Goal: Task Accomplishment & Management: Use online tool/utility

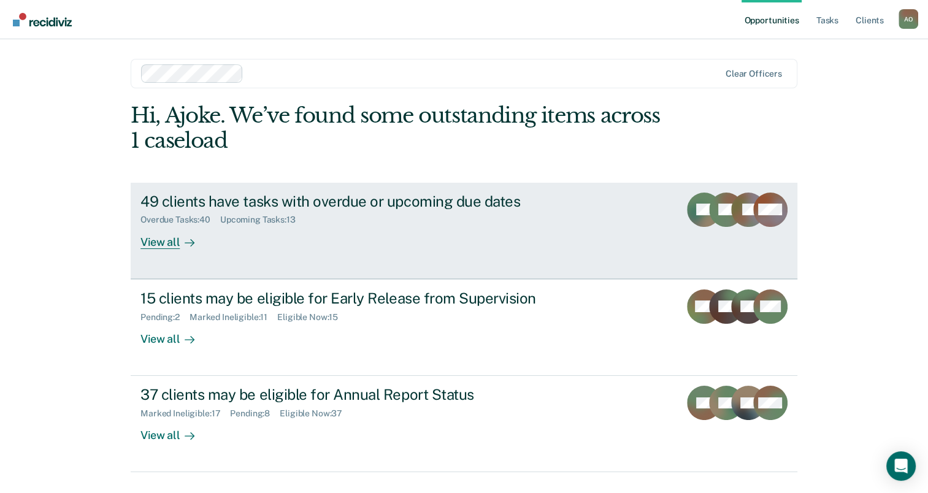
click at [164, 247] on div "View all" at bounding box center [174, 237] width 69 height 24
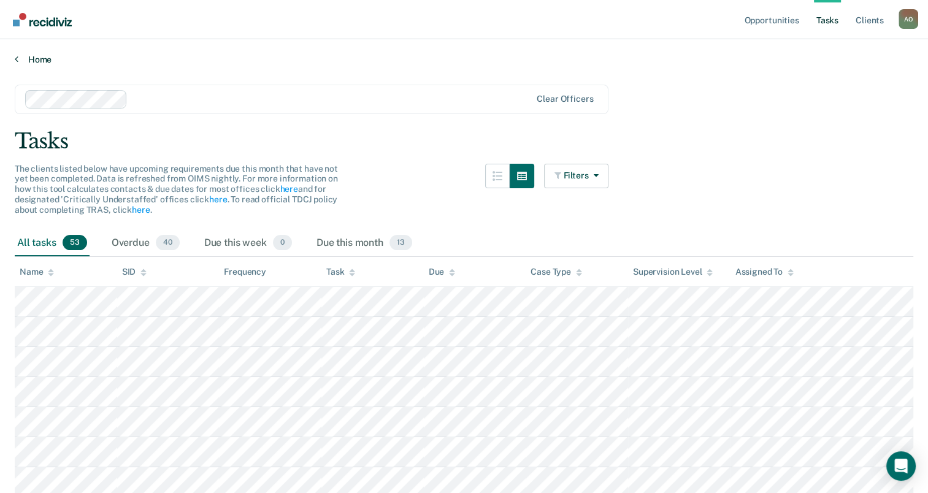
click at [39, 61] on link "Home" at bounding box center [464, 59] width 898 height 11
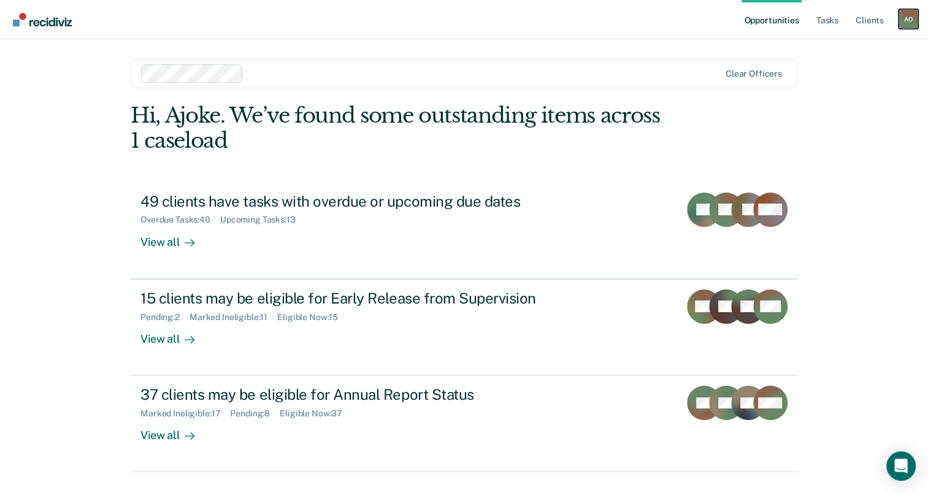
click at [908, 15] on div "A O" at bounding box center [908, 19] width 20 height 20
click at [865, 228] on div "Opportunities Tasks Client s [PERSON_NAME] A O Profile How it works Log Out Cle…" at bounding box center [464, 260] width 928 height 521
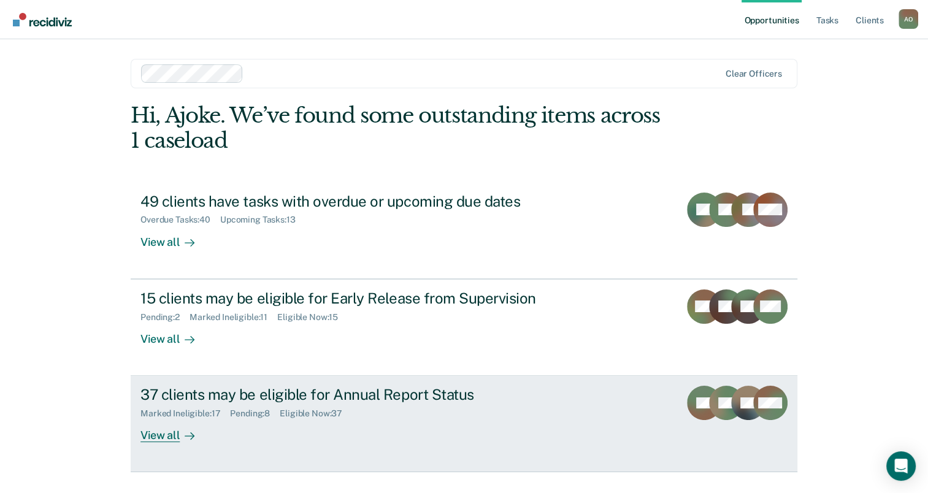
click at [164, 433] on div "View all" at bounding box center [174, 431] width 69 height 24
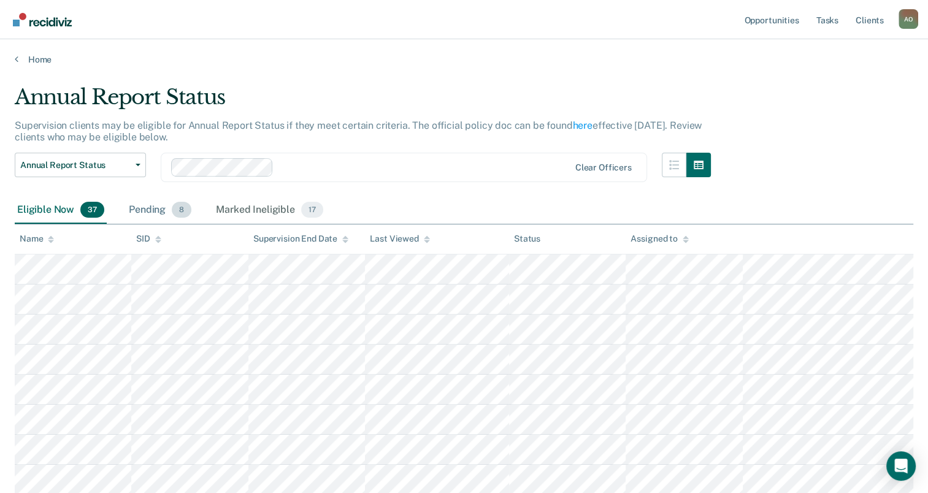
click at [145, 209] on div "Pending 8" at bounding box center [159, 210] width 67 height 27
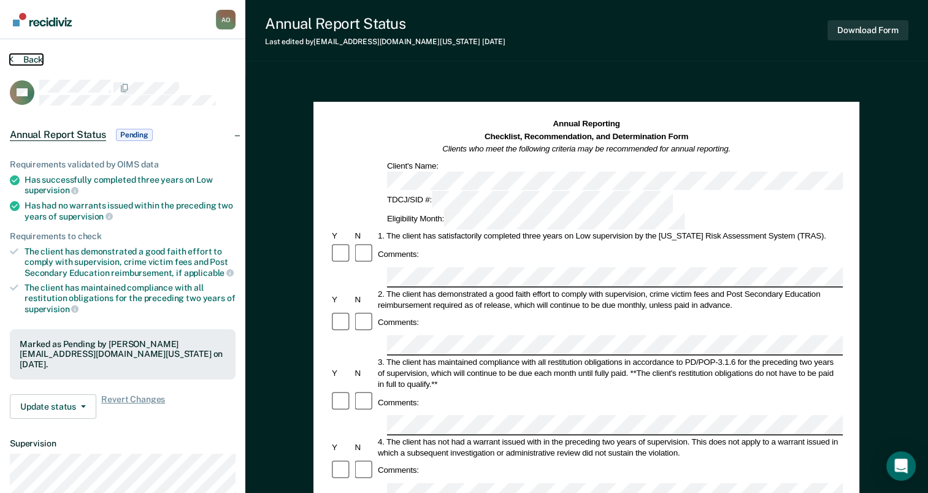
click at [17, 58] on button "Back" at bounding box center [26, 59] width 33 height 11
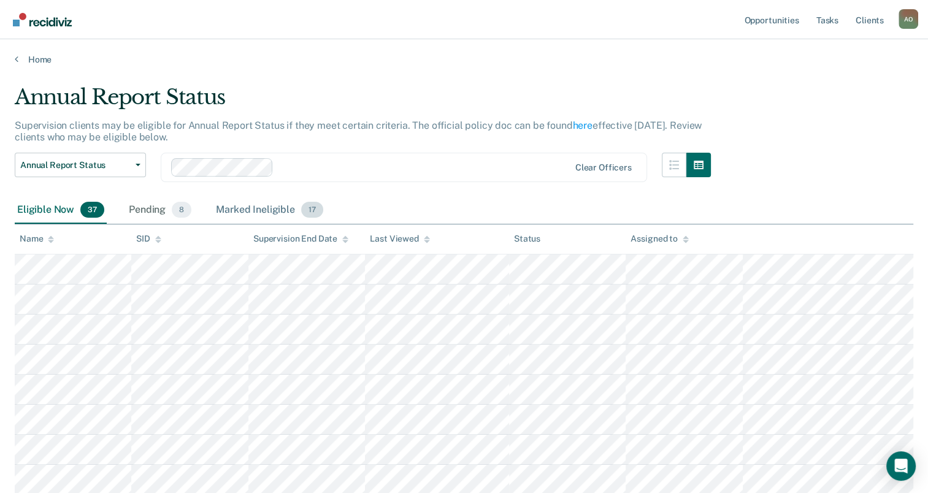
click at [258, 207] on div "Marked Ineligible 17" at bounding box center [269, 210] width 112 height 27
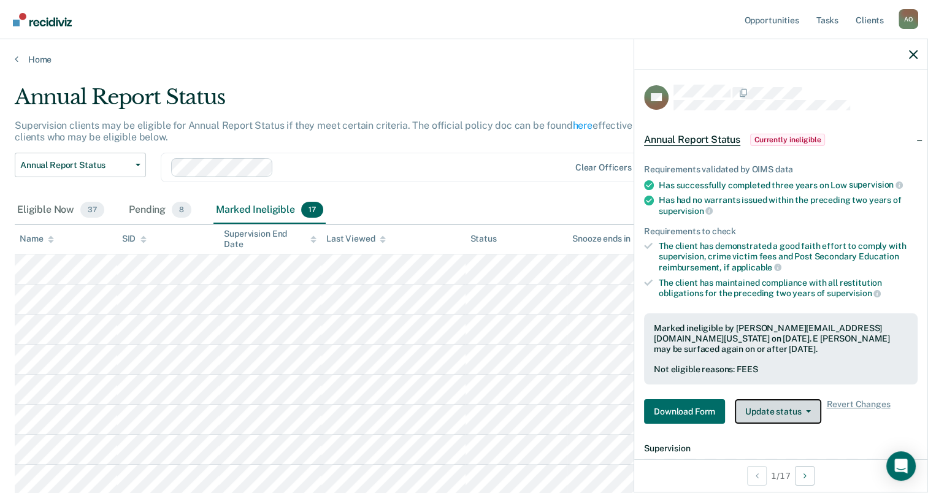
click at [801, 410] on span "button" at bounding box center [806, 411] width 10 height 2
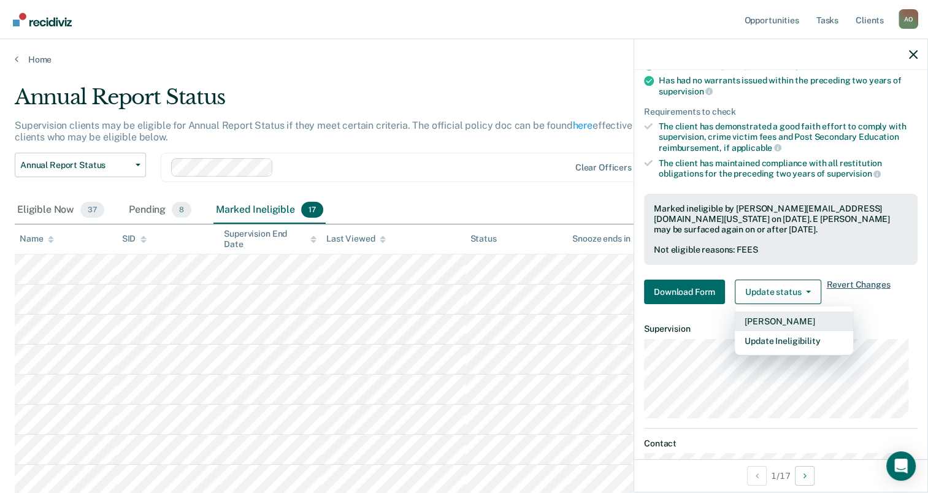
scroll to position [123, 0]
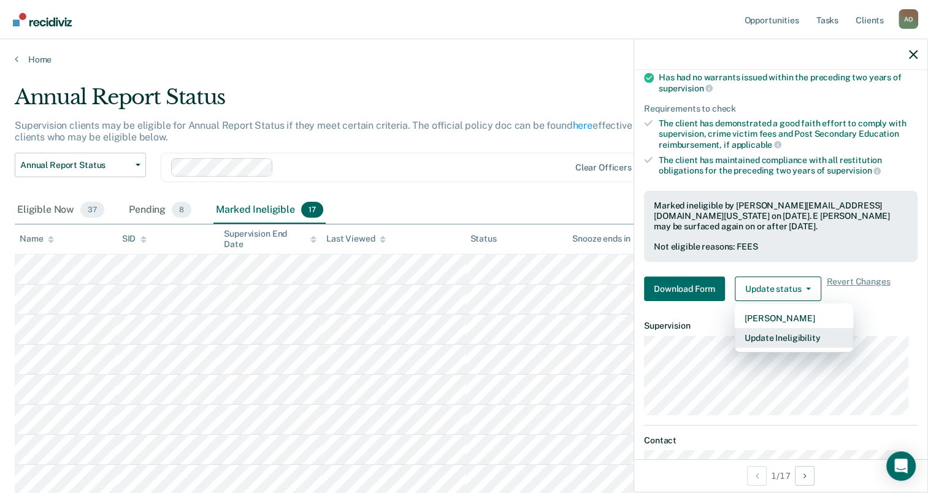
click at [787, 336] on button "Update Ineligibility" at bounding box center [794, 338] width 118 height 20
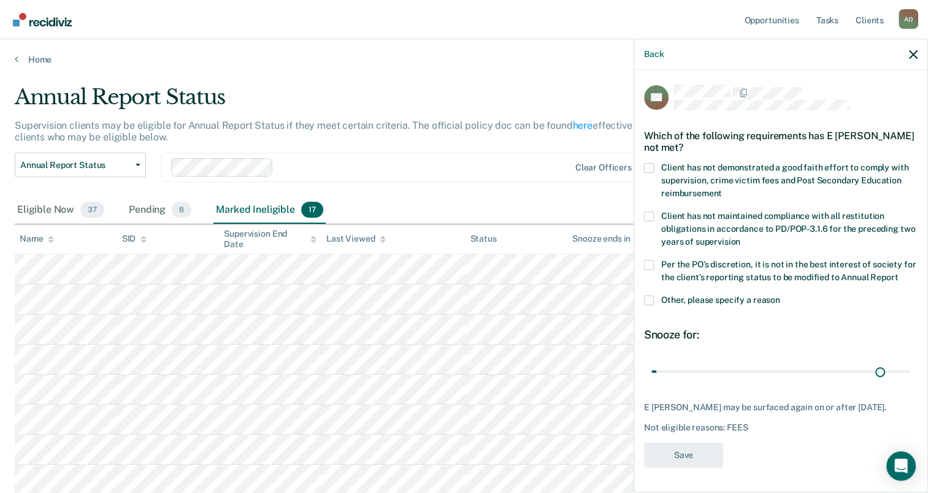
scroll to position [11, 0]
click at [656, 163] on label "Client has not demonstrated a good faith effort to comply with supervision, cri…" at bounding box center [781, 182] width 274 height 39
click at [722, 189] on input "Client has not demonstrated a good faith effort to comply with supervision, cri…" at bounding box center [722, 189] width 0 height 0
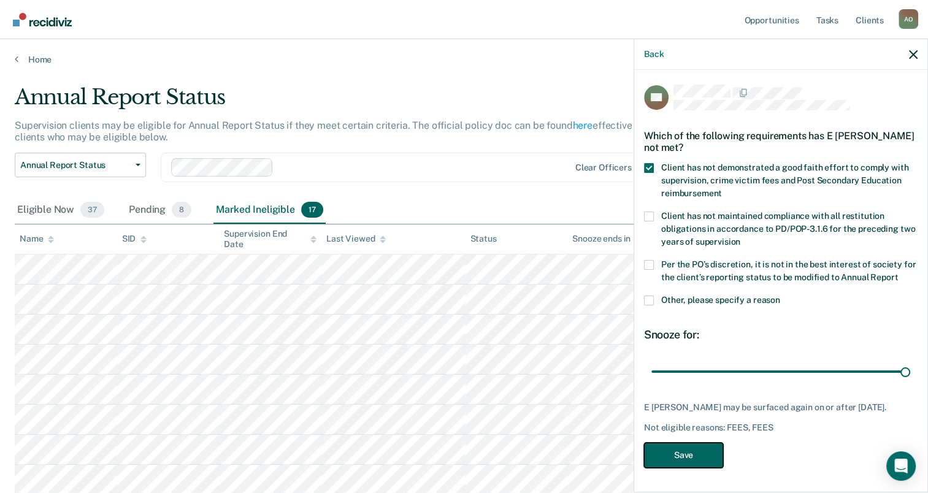
click at [693, 458] on button "Save" at bounding box center [683, 455] width 79 height 25
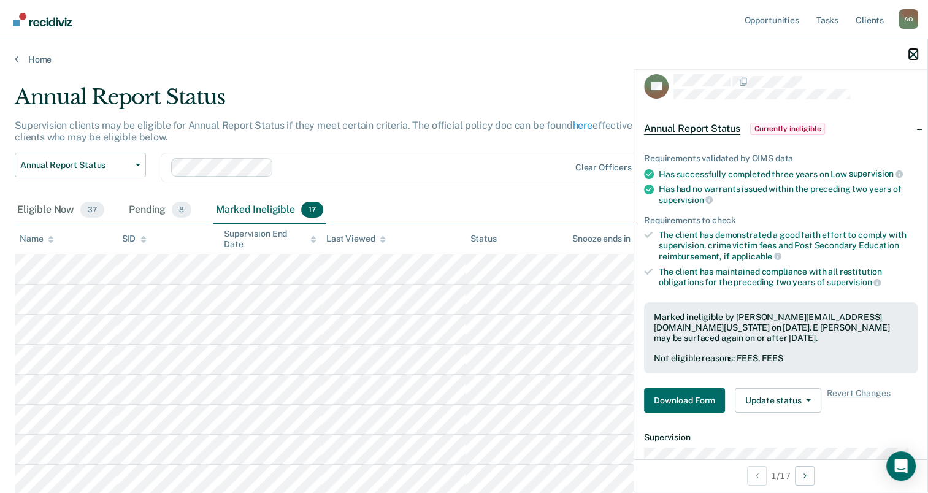
click at [915, 51] on icon "button" at bounding box center [913, 54] width 9 height 9
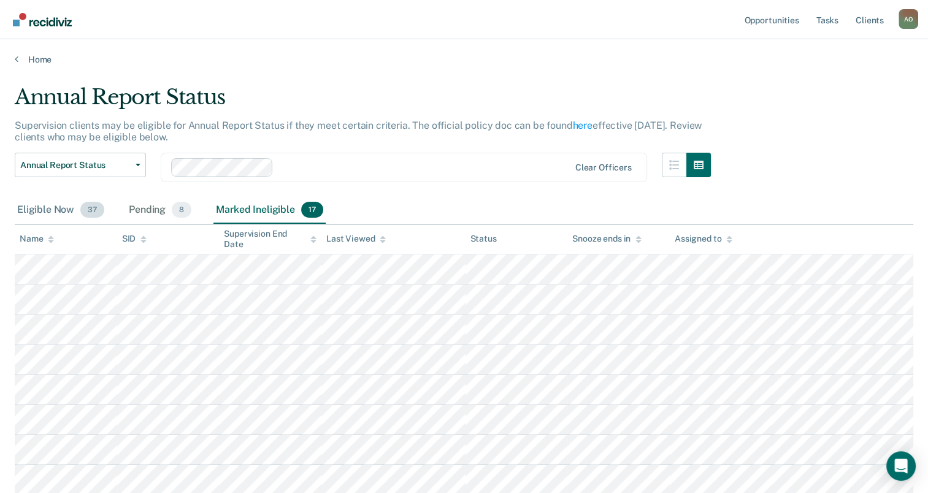
click at [25, 213] on div "Eligible Now 37" at bounding box center [61, 210] width 92 height 27
